Goal: Information Seeking & Learning: Learn about a topic

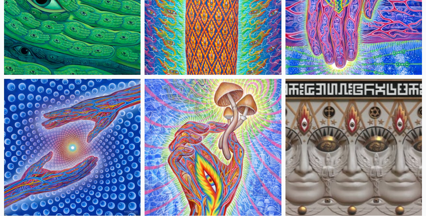
scroll to position [138, 0]
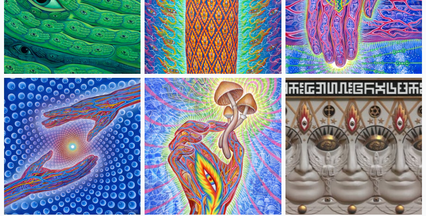
click at [87, 152] on img at bounding box center [72, 146] width 136 height 136
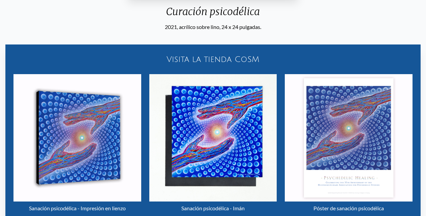
scroll to position [335, 0]
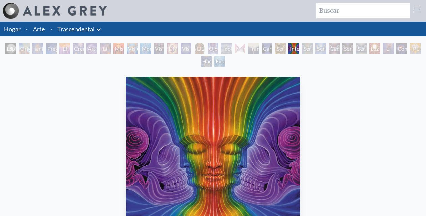
click at [236, 49] on font "Manos que ven" at bounding box center [244, 56] width 16 height 23
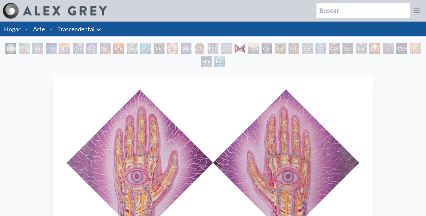
click at [224, 49] on font "Teólogo" at bounding box center [231, 48] width 18 height 6
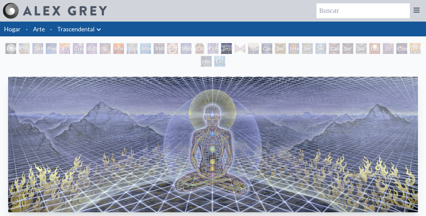
click at [11, 50] on font "Espiral de unidad polar" at bounding box center [15, 60] width 16 height 31
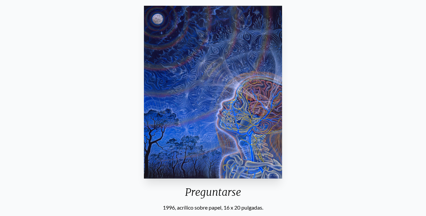
scroll to position [70, 0]
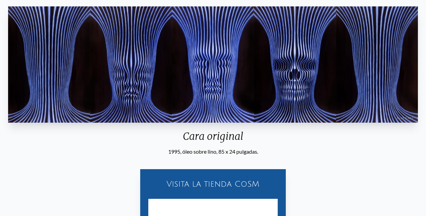
click at [337, 145] on div "Cara original" at bounding box center [212, 139] width 415 height 18
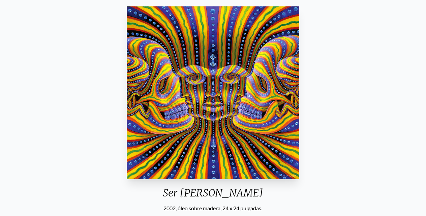
click at [362, 113] on div "Ser del Bardo 2002, óleo sobre madera, 24 x 24 pulgadas. Visita la tienda CoSM …" at bounding box center [212, 208] width 415 height 408
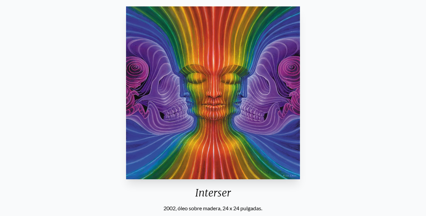
click at [336, 100] on div "Interser 2002, óleo sobre madera, 24 x 24 pulgadas. Visita la tienda CoSM Inter…" at bounding box center [212, 208] width 415 height 408
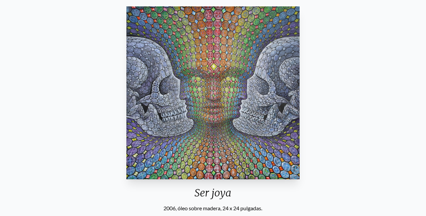
click at [410, 117] on div "Ser joya 2006, óleo sobre madera, 24 x 24 pulgadas. Visita la tienda CoSM Camis…" at bounding box center [212, 208] width 415 height 408
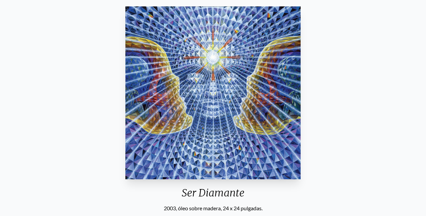
click at [354, 100] on div "Ser Diamante 2003, óleo sobre madera, 24 x 24 pulgadas. Visita la tienda CoSM" at bounding box center [212, 132] width 415 height 257
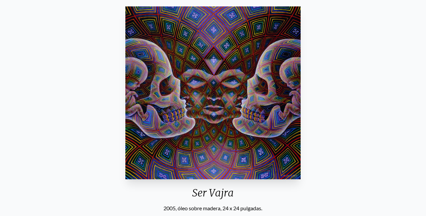
click at [352, 167] on div "Ser Vajra 2005, óleo sobre madera, 24 x 24 pulgadas. Visita la tienda CoSM Chaq…" at bounding box center [212, 208] width 415 height 408
